Goal: Information Seeking & Learning: Learn about a topic

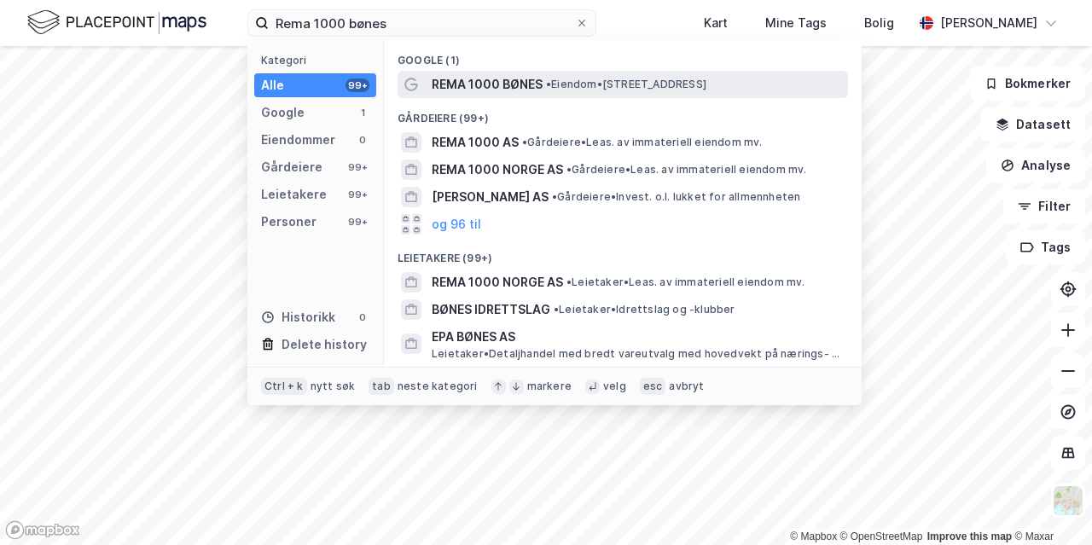
type input "Rema 1000 bønes"
click at [472, 78] on span "REMA 1000 BØNES" at bounding box center [487, 84] width 111 height 20
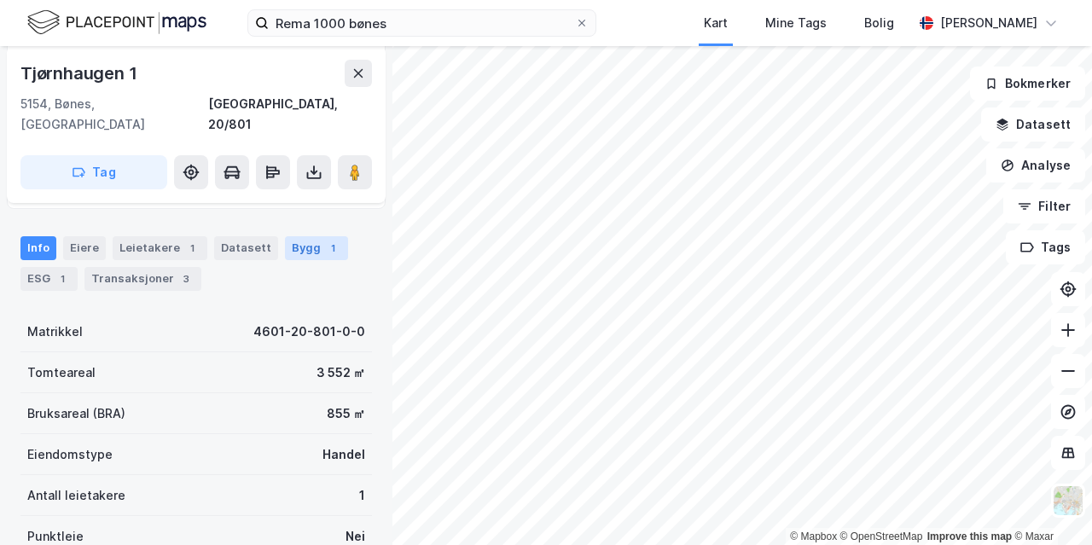
scroll to position [186, 0]
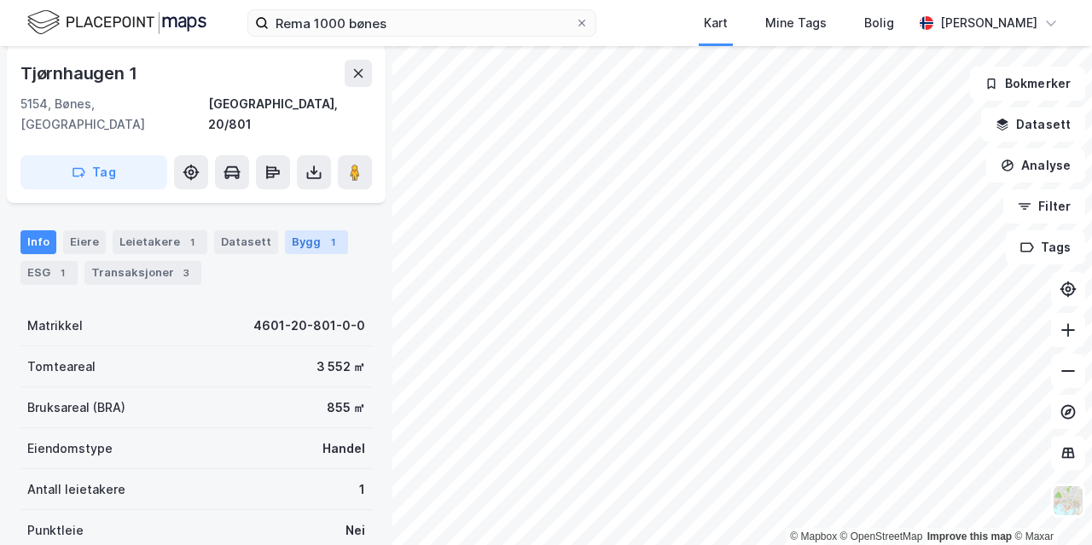
click at [286, 230] on div "Bygg 1" at bounding box center [316, 242] width 63 height 24
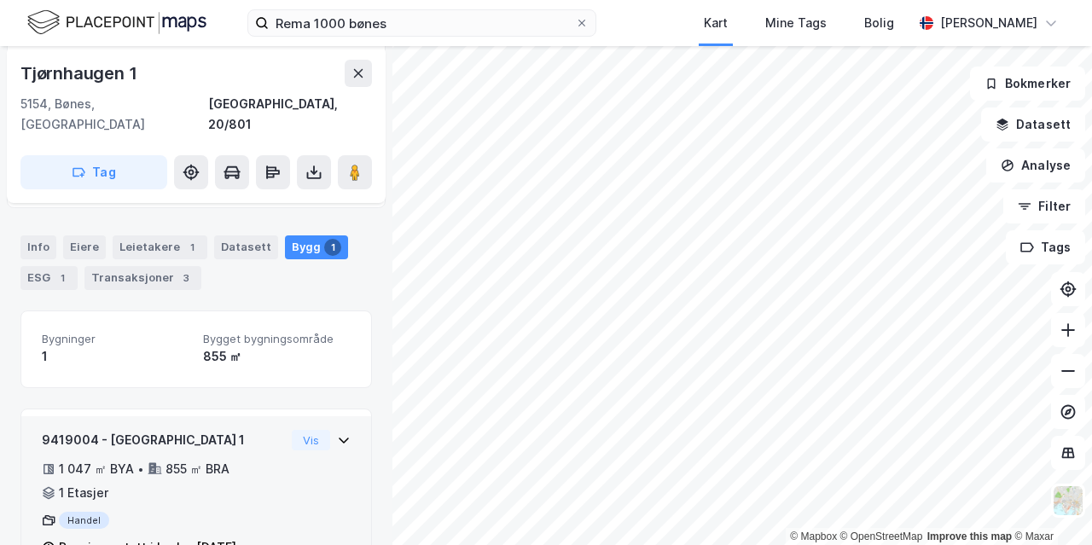
scroll to position [212, 0]
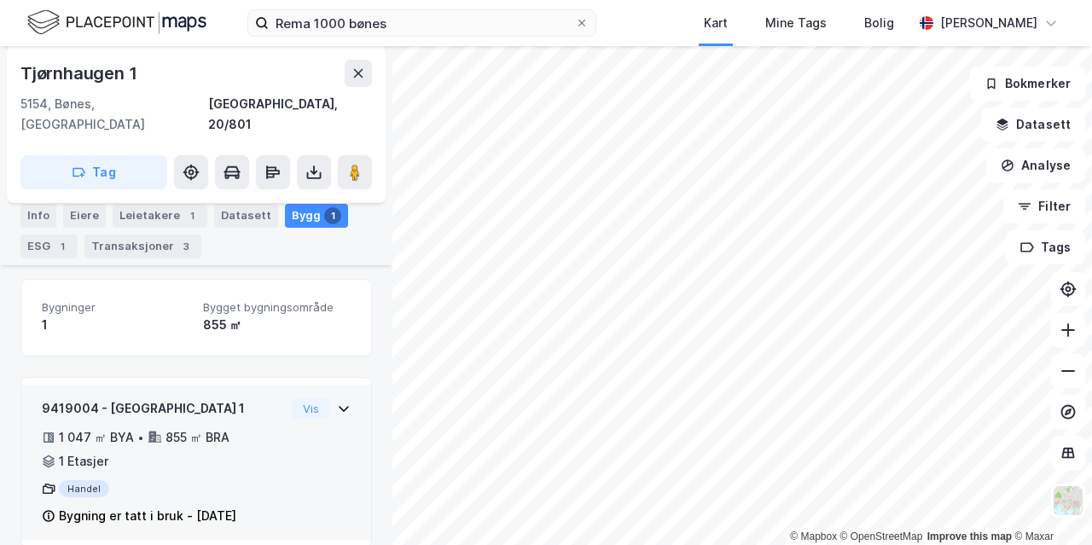
click at [139, 404] on div "9419004 - [GEOGRAPHIC_DATA] 1 1 047 ㎡ BYA • 855 ㎡ BRA • 1 Etasjer Handel Bygnin…" at bounding box center [163, 462] width 243 height 128
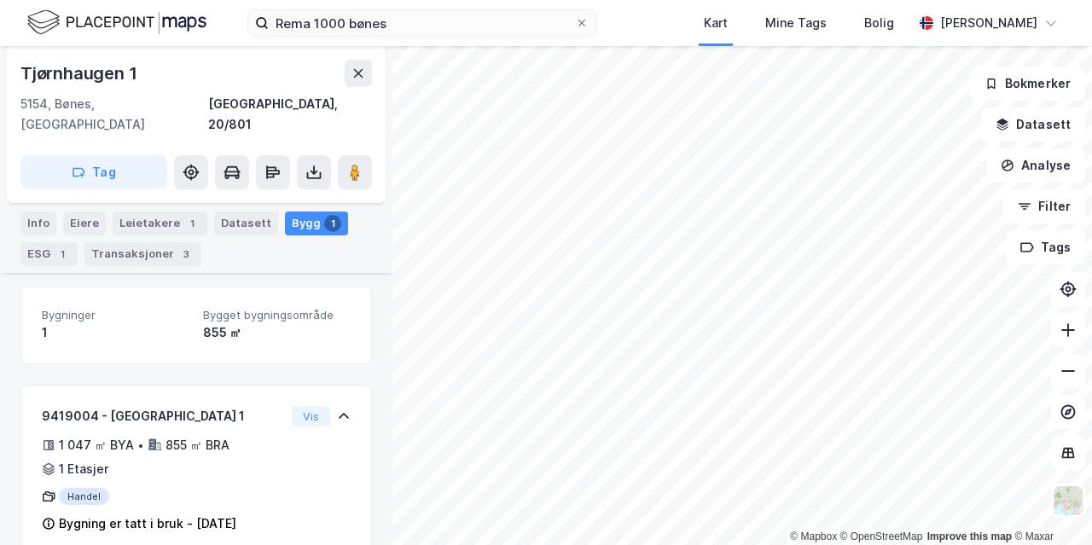
scroll to position [0, 0]
